Goal: Transaction & Acquisition: Purchase product/service

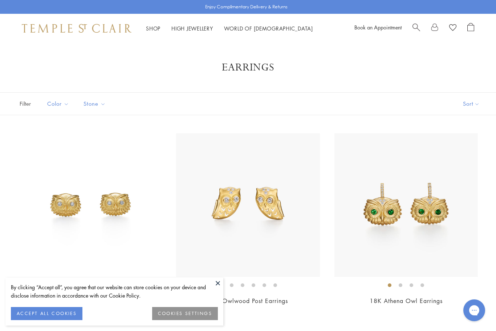
click at [473, 101] on button "Sort" at bounding box center [471, 104] width 49 height 22
click at [467, 98] on button "Sort" at bounding box center [471, 104] width 49 height 22
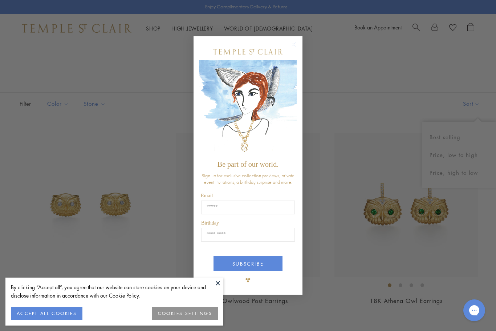
click at [467, 152] on div "Close dialog Be part of our world. Sign up for exclusive collection previews, p…" at bounding box center [248, 165] width 496 height 331
click at [293, 42] on icon "Close dialog" at bounding box center [294, 44] width 4 height 4
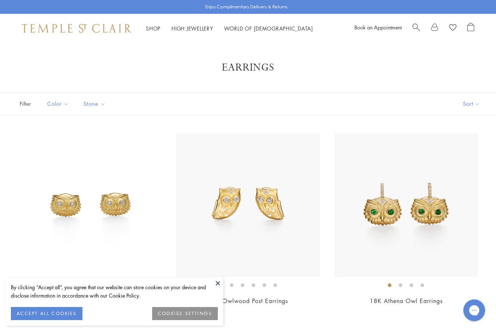
click at [468, 105] on button "Sort" at bounding box center [471, 104] width 49 height 22
click at [468, 103] on button "Sort" at bounding box center [471, 104] width 49 height 22
click at [450, 159] on button "Price, low to high" at bounding box center [459, 155] width 74 height 18
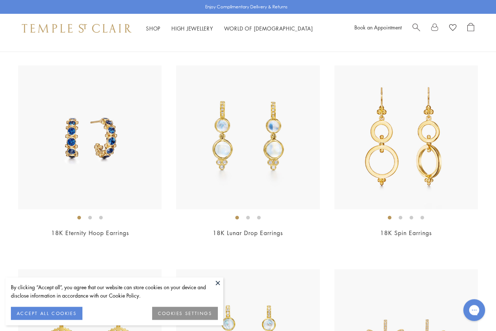
scroll to position [2721, 0]
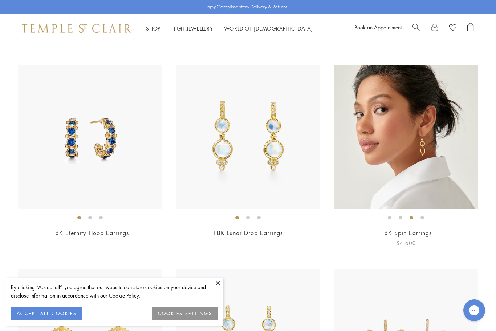
click at [425, 176] on img at bounding box center [405, 136] width 143 height 143
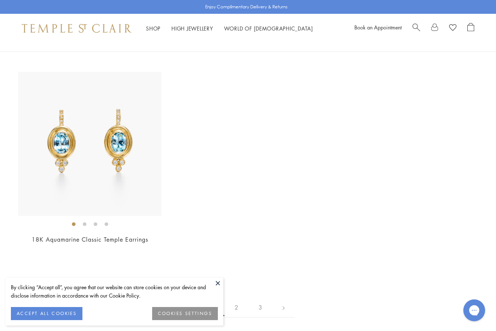
scroll to position [3527, 0]
click at [239, 298] on link "2" at bounding box center [236, 308] width 24 height 20
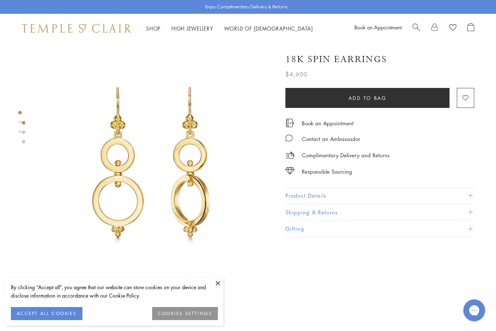
click at [146, 184] on img at bounding box center [155, 162] width 238 height 238
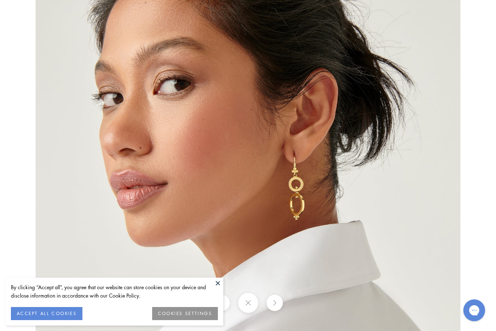
click at [217, 282] on button at bounding box center [217, 282] width 11 height 11
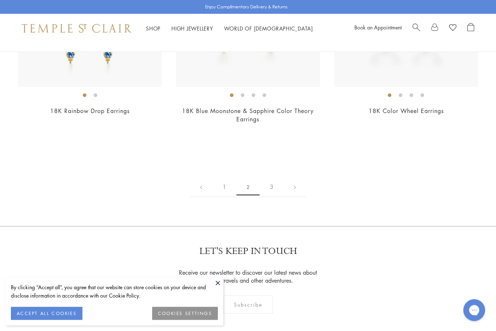
scroll to position [3241, 0]
click at [265, 180] on link "3" at bounding box center [272, 187] width 24 height 20
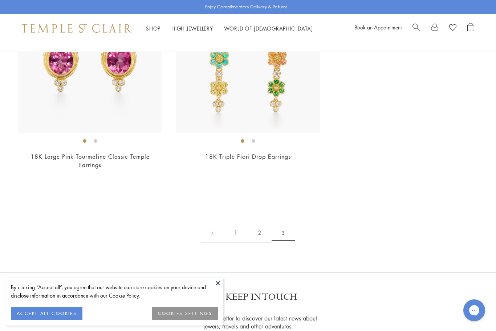
scroll to position [372, 0]
